Goal: Check status: Check status

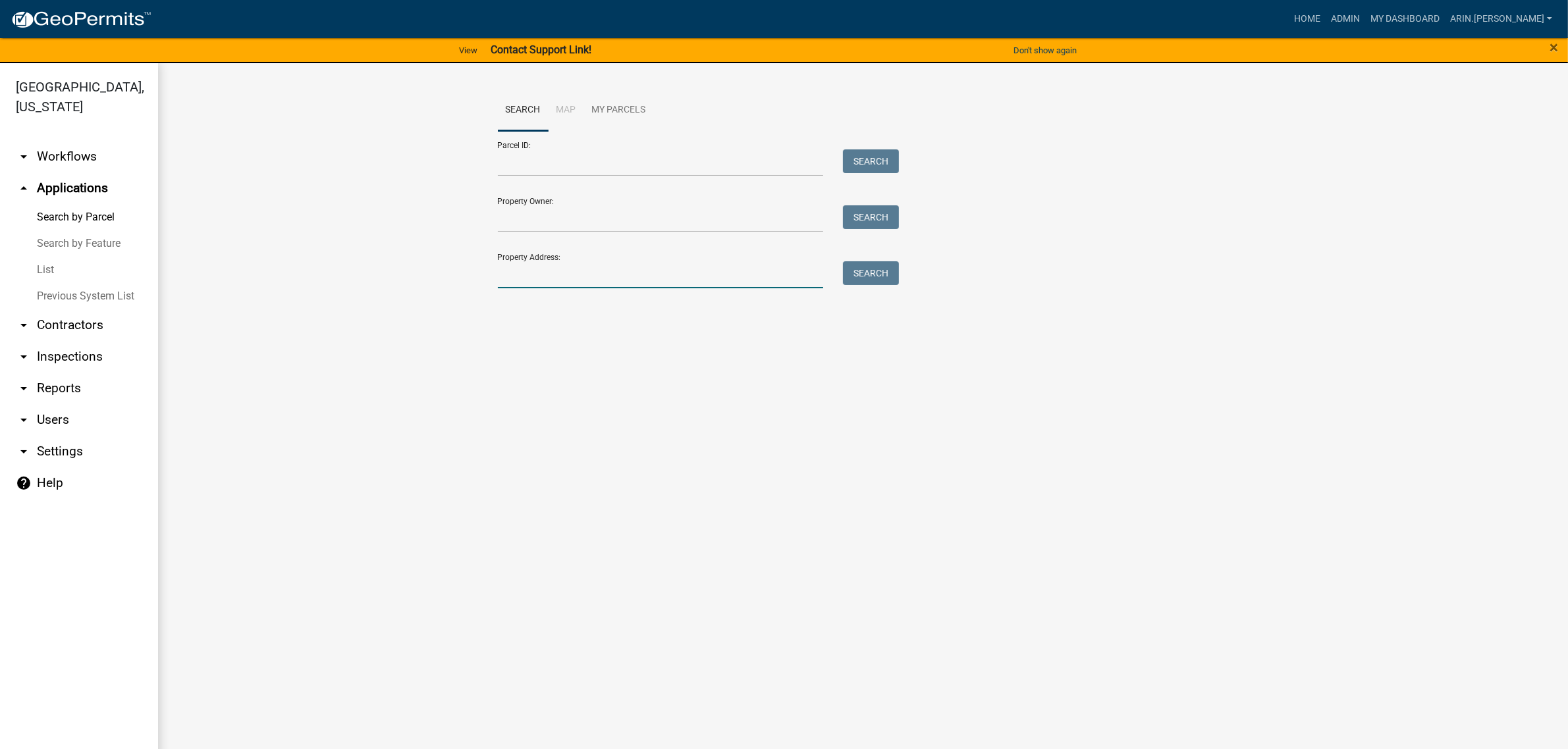
click at [606, 285] on input "Property Address:" at bounding box center [660, 274] width 326 height 27
drag, startPoint x: 606, startPoint y: 285, endPoint x: 534, endPoint y: 145, distance: 157.4
click at [534, 145] on div "Parcel ID: Search" at bounding box center [695, 153] width 395 height 45
click at [533, 163] on input "Parcel ID:" at bounding box center [660, 162] width 326 height 27
paste input "09-08-20-200-018.000-015"
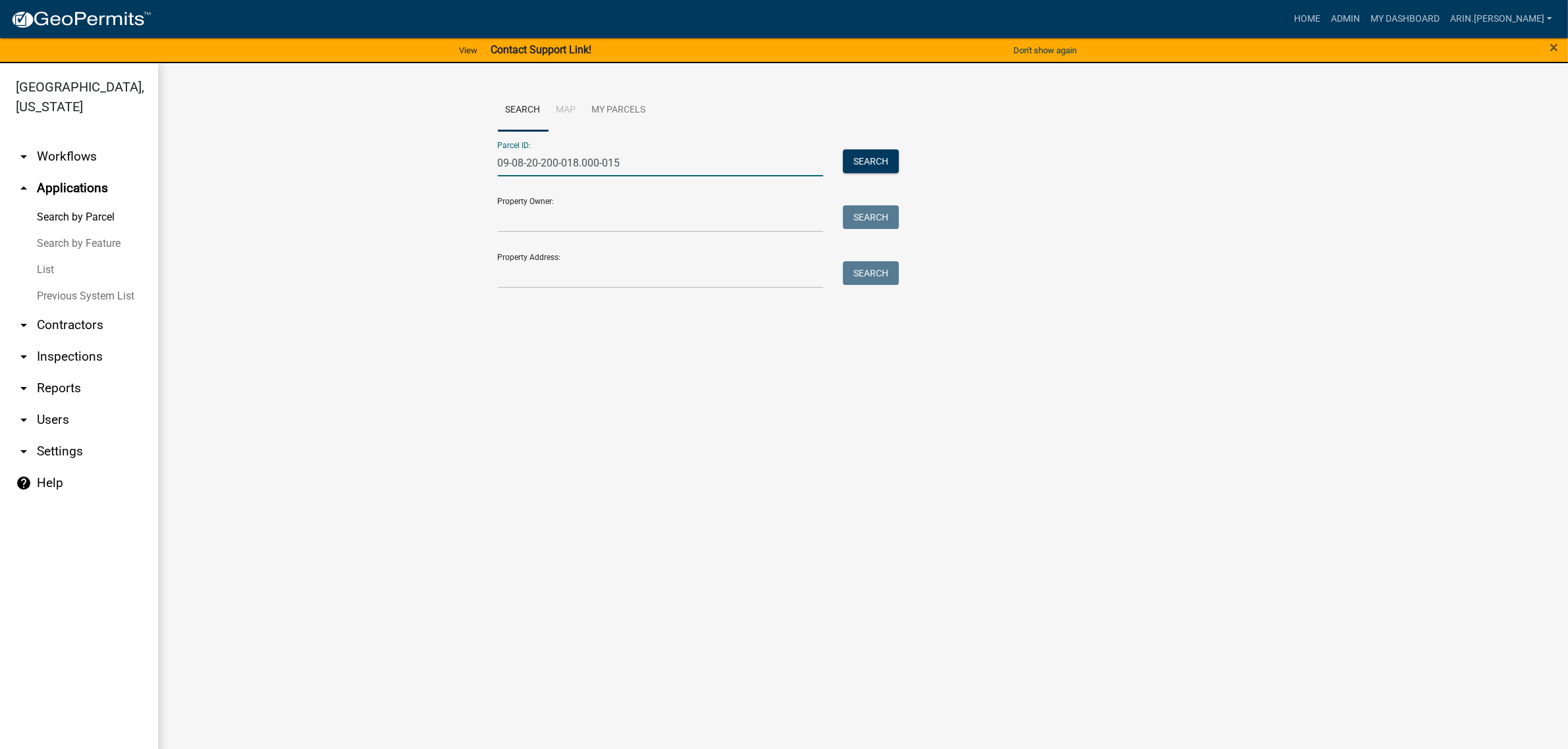
click at [515, 163] on input "09-08-20-200-018.000-015" at bounding box center [660, 162] width 326 height 27
type input "09-08-20-200-018.000-015"
click at [888, 162] on button "Search" at bounding box center [871, 161] width 56 height 24
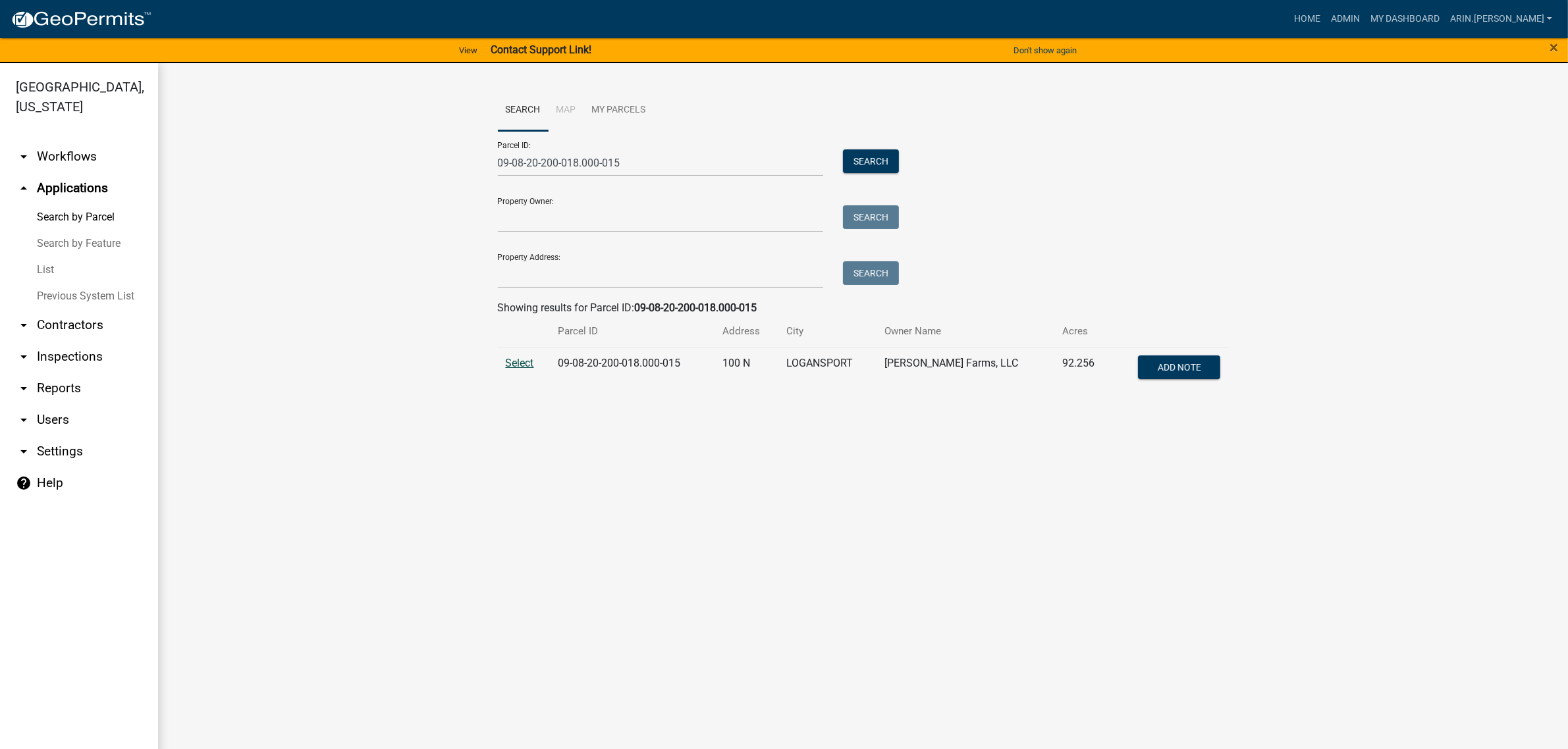
click at [515, 369] on span "Select" at bounding box center [519, 363] width 28 height 12
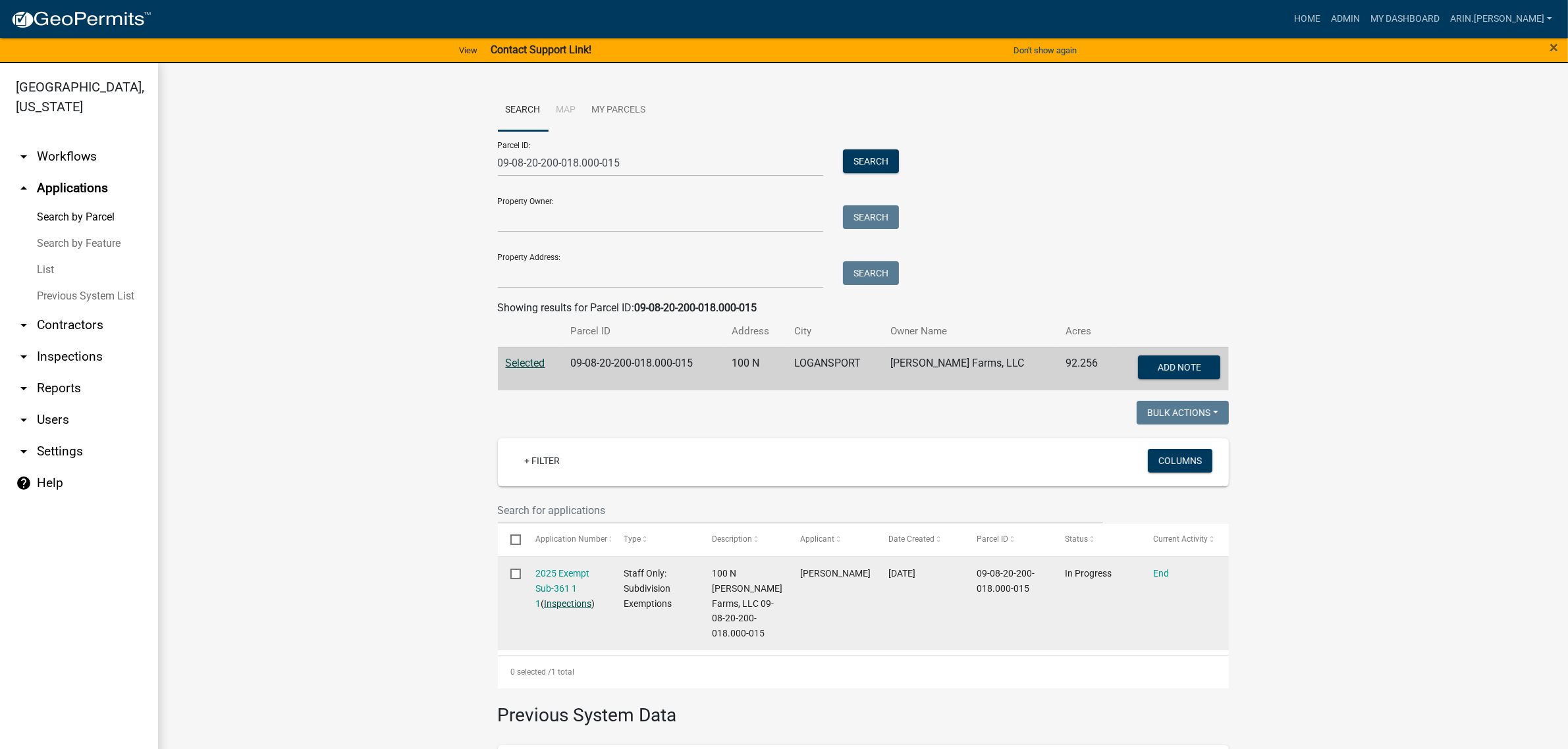
click at [558, 601] on link "Inspections" at bounding box center [567, 603] width 47 height 10
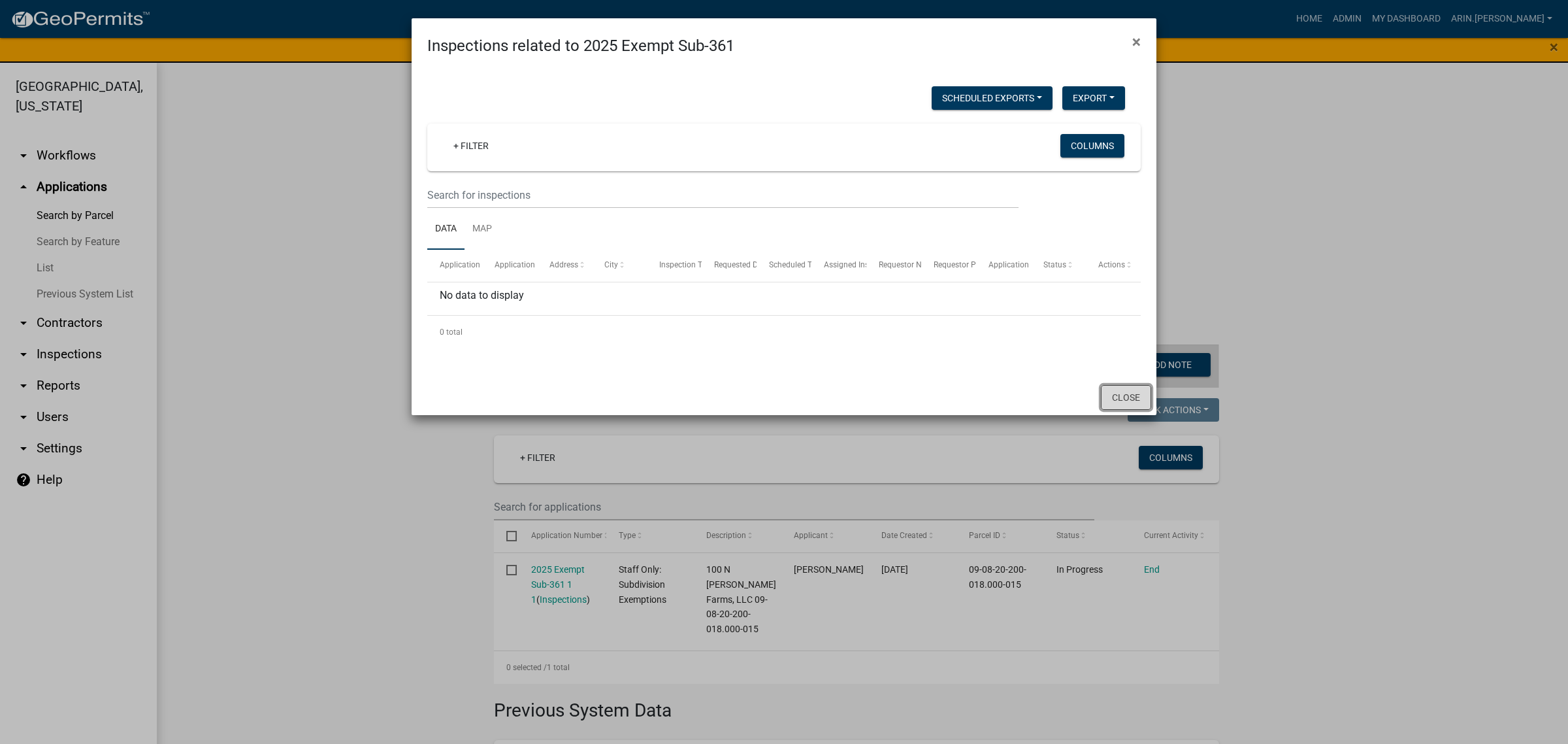
click at [1134, 390] on button "Close" at bounding box center [1126, 397] width 50 height 25
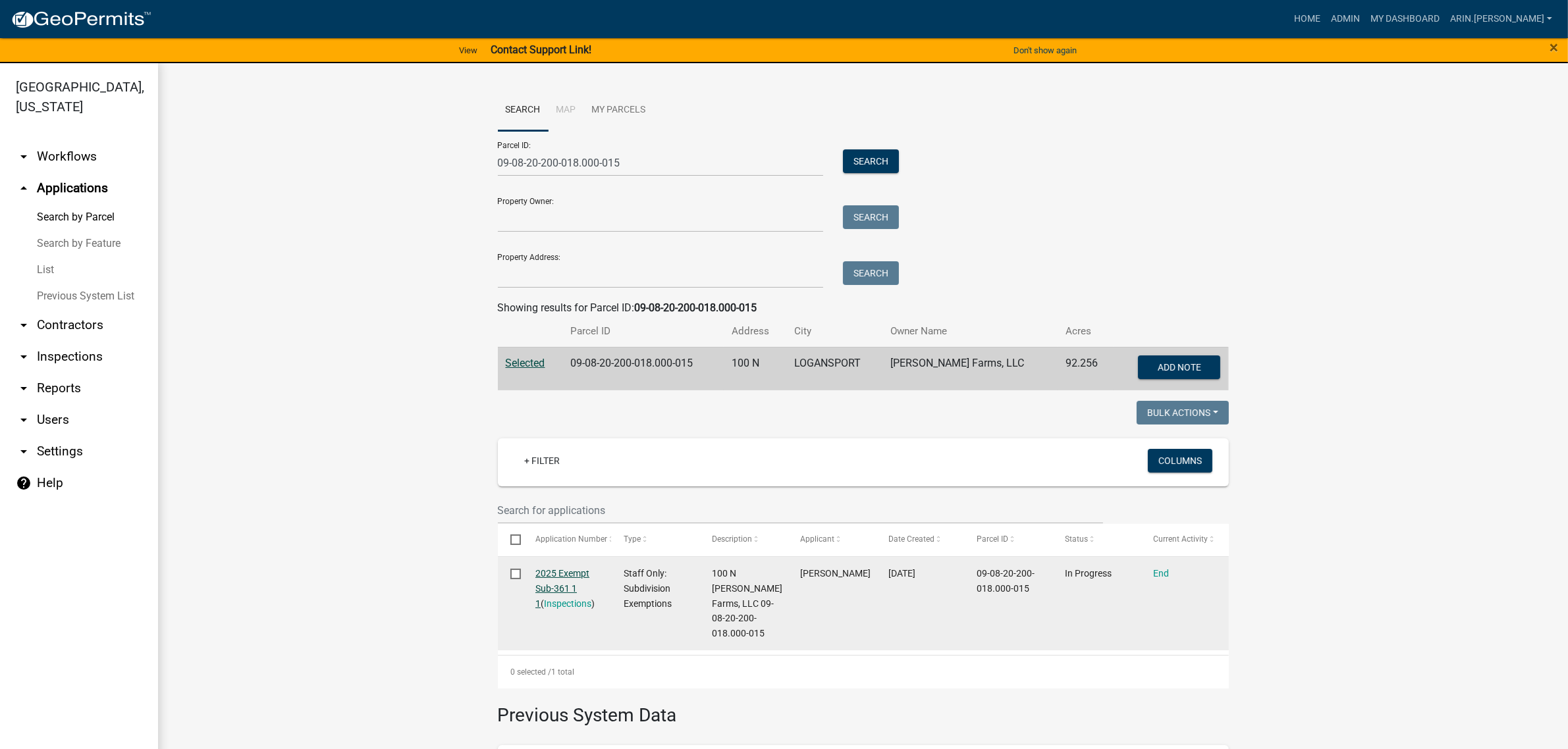
click at [561, 569] on link "2025 Exempt Sub-361 1 1" at bounding box center [562, 588] width 54 height 41
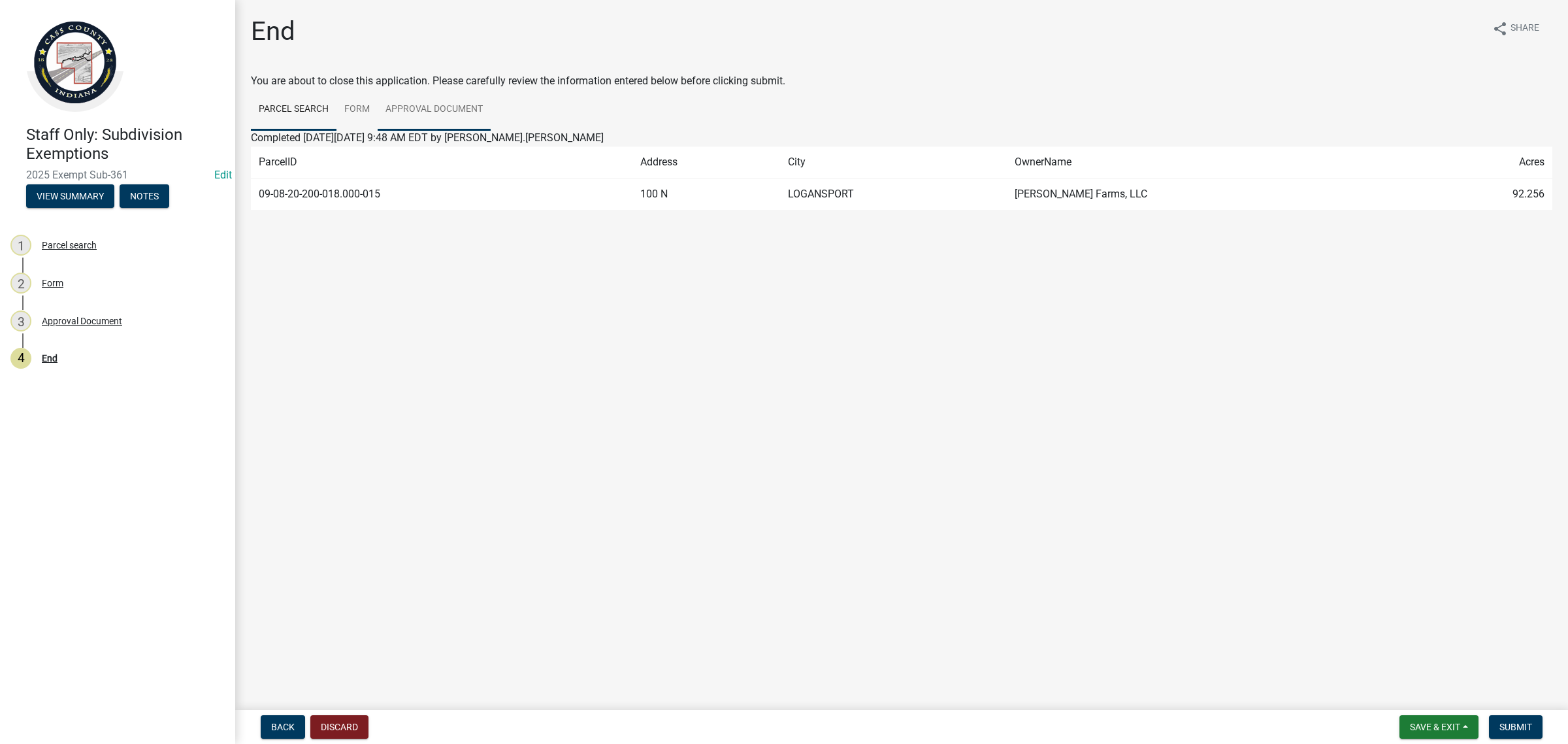
click at [471, 108] on link "Approval Document" at bounding box center [434, 110] width 113 height 42
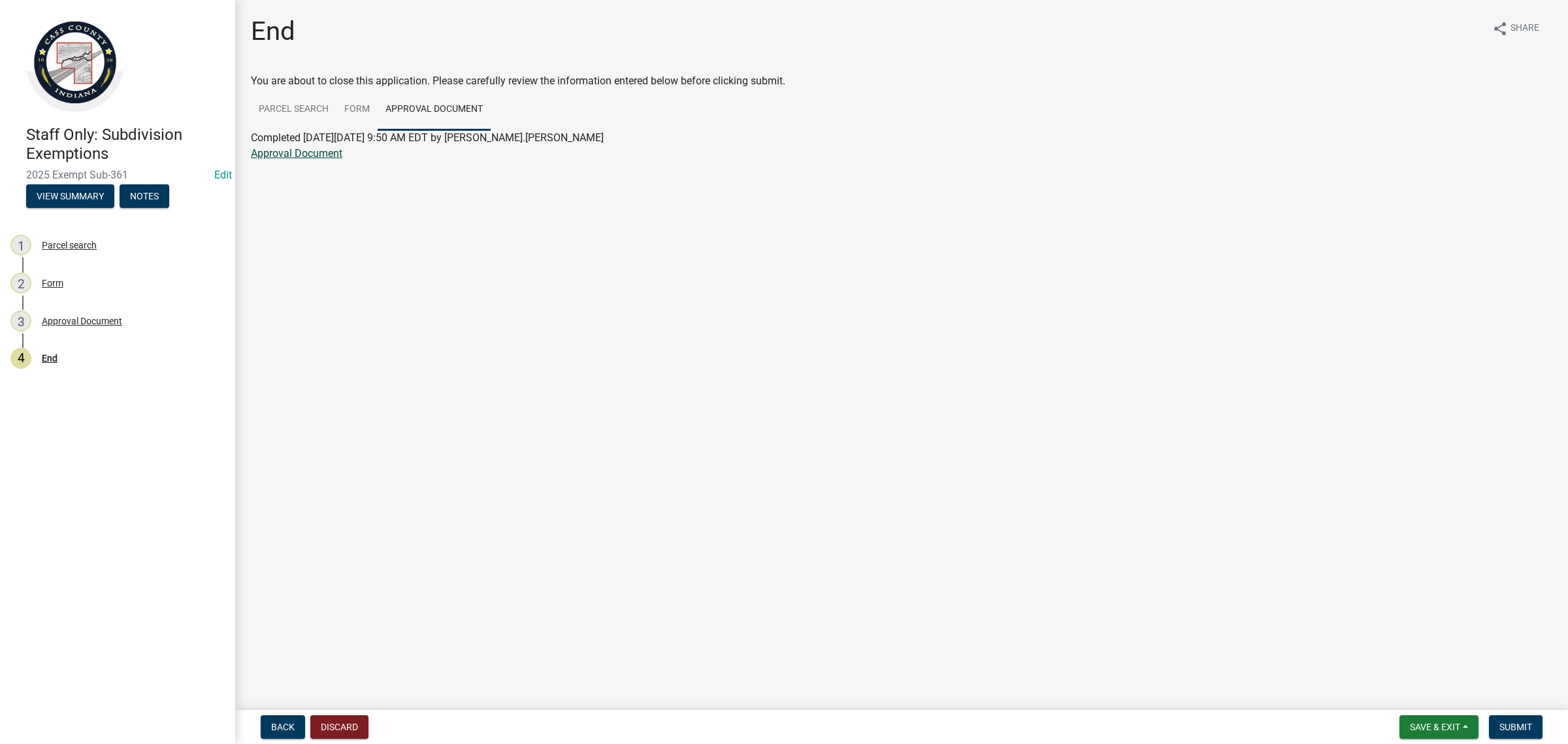
click at [319, 151] on link "Approval Document" at bounding box center [297, 154] width 92 height 12
click at [1436, 727] on span "Save & Exit" at bounding box center [1436, 726] width 50 height 10
click at [1436, 705] on button "Save & Exit" at bounding box center [1427, 694] width 105 height 31
